Goal: Check status: Check status

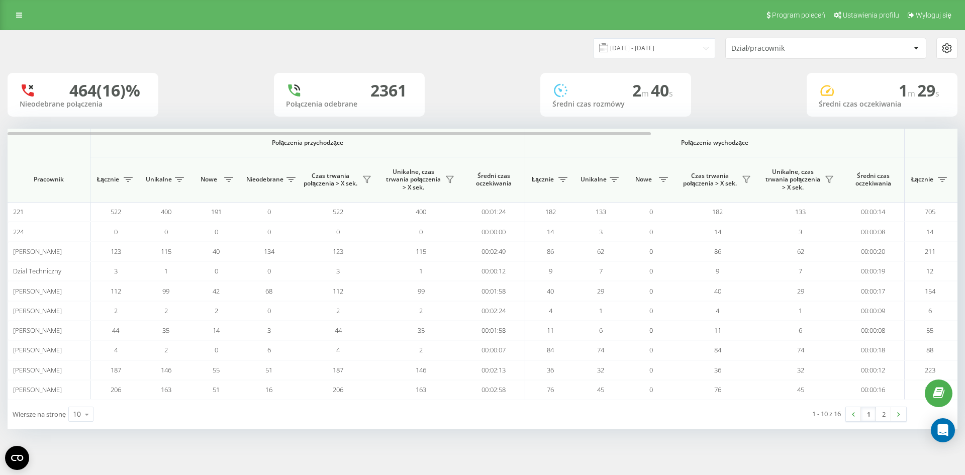
click at [460, 61] on div "01.06.2025 - 17.06.2025 Dział/pracownik" at bounding box center [483, 48] width 964 height 35
click at [694, 52] on input "01.06.2025 - 17.06.2025" at bounding box center [655, 48] width 122 height 20
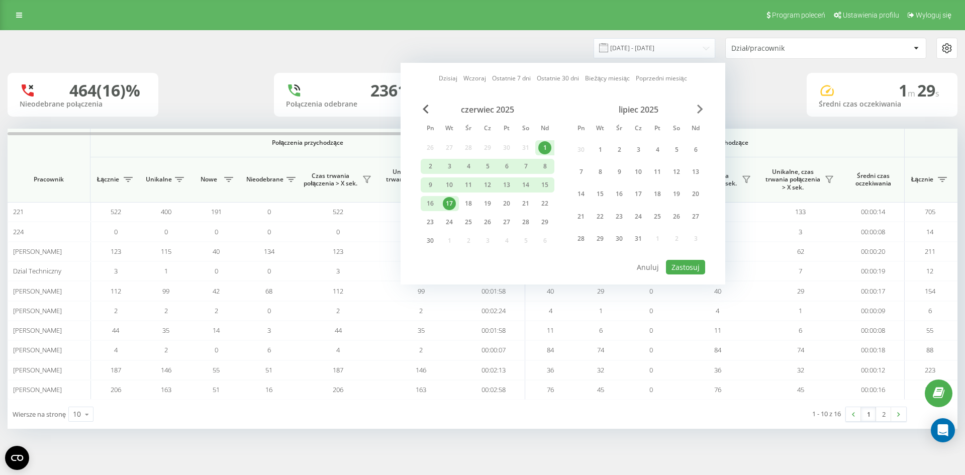
click at [703, 110] on div "Dzisiaj Wczoraj Ostatnie 7 dni Ostatnie 30 dni Bieżący miesiąc Poprzedni miesią…" at bounding box center [563, 174] width 325 height 222
click at [701, 111] on span "Next Month" at bounding box center [700, 109] width 6 height 9
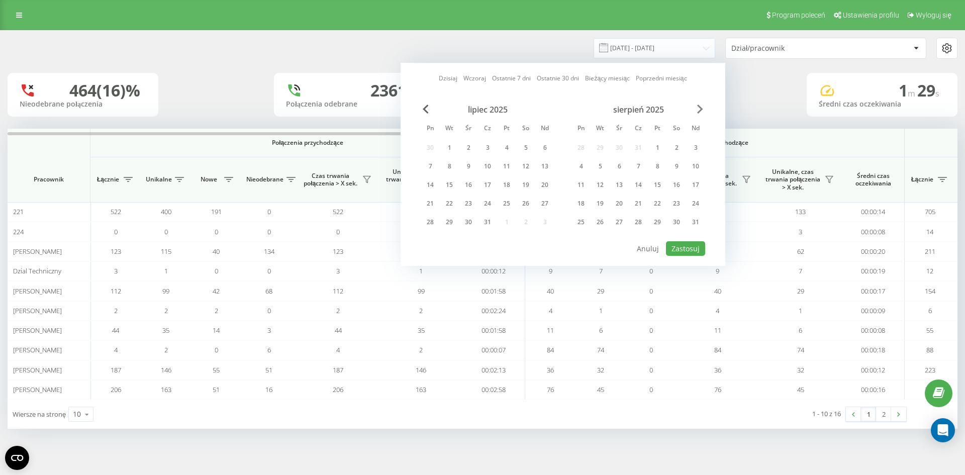
click at [701, 111] on span "Next Month" at bounding box center [700, 109] width 6 height 9
click at [454, 205] on div "19" at bounding box center [449, 203] width 13 height 13
click at [678, 243] on button "Zastosuj" at bounding box center [685, 248] width 39 height 15
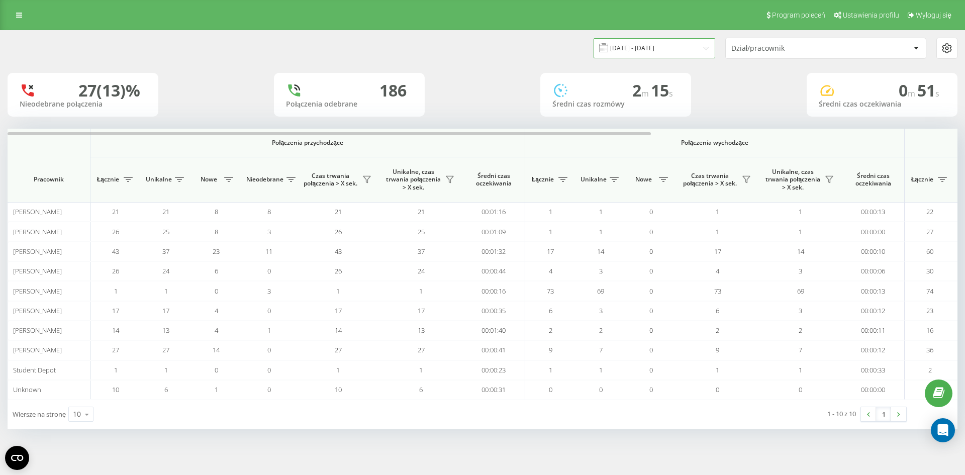
click at [628, 50] on input "19.08.2025 - 19.08.2025" at bounding box center [655, 48] width 122 height 20
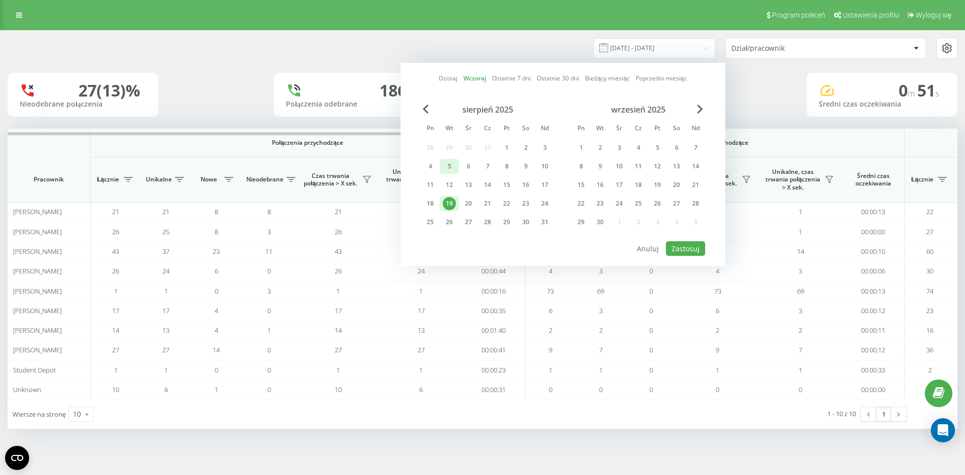
click at [456, 165] on div "5" at bounding box center [449, 166] width 19 height 15
click at [466, 202] on div "20" at bounding box center [468, 203] width 13 height 13
click at [690, 245] on button "Zastosuj" at bounding box center [685, 248] width 39 height 15
type input "05.08.2025 - 20.08.2025"
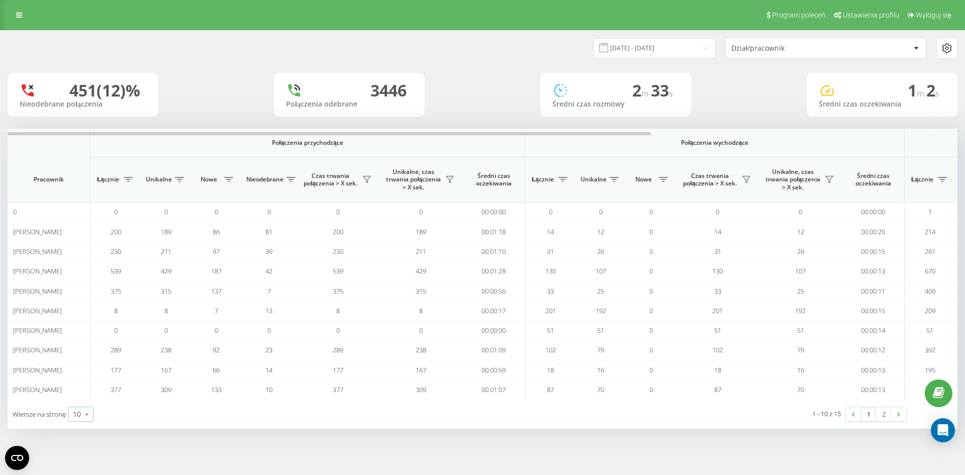
click at [80, 413] on div "10" at bounding box center [77, 414] width 8 height 10
click at [83, 375] on div "25" at bounding box center [81, 370] width 24 height 15
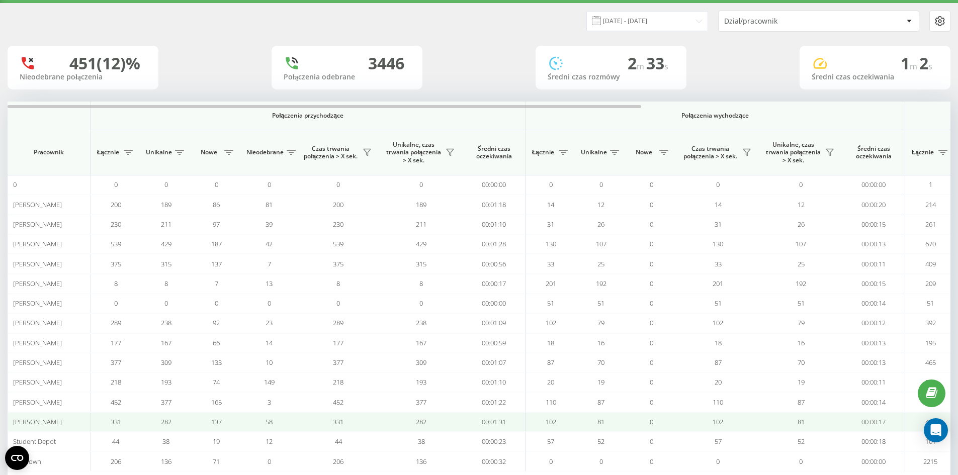
scroll to position [50, 0]
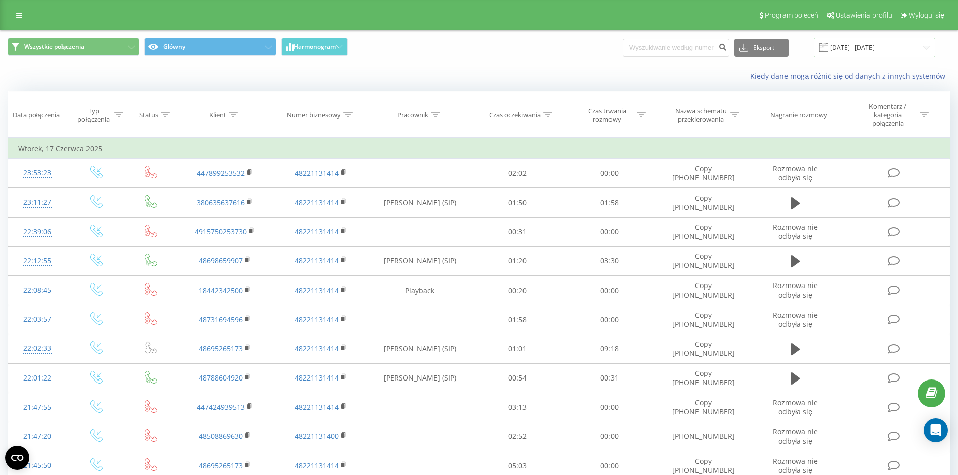
click at [843, 50] on input "17.06.2025 - 17.06.2025" at bounding box center [874, 48] width 122 height 20
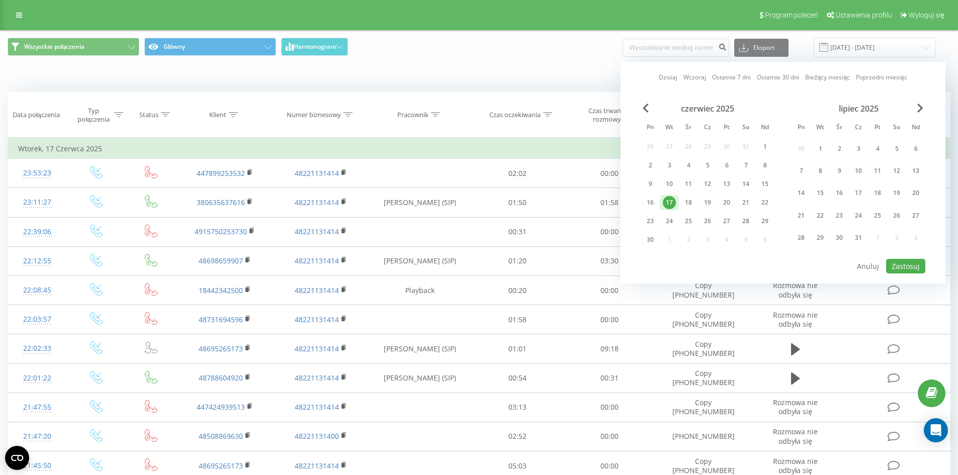
click at [674, 76] on link "Dzisiaj" at bounding box center [668, 77] width 19 height 10
click at [921, 266] on button "Zastosuj" at bounding box center [905, 266] width 39 height 15
type input "[DATE] - [DATE]"
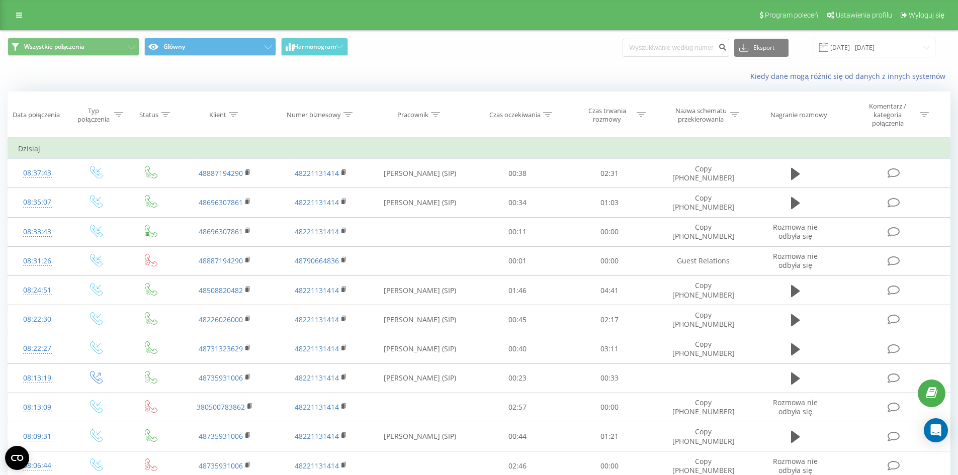
click at [339, 87] on div "Kiedy dane mogą różnić się od danych z innych systemów" at bounding box center [479, 76] width 957 height 24
